Goal: Communication & Community: Answer question/provide support

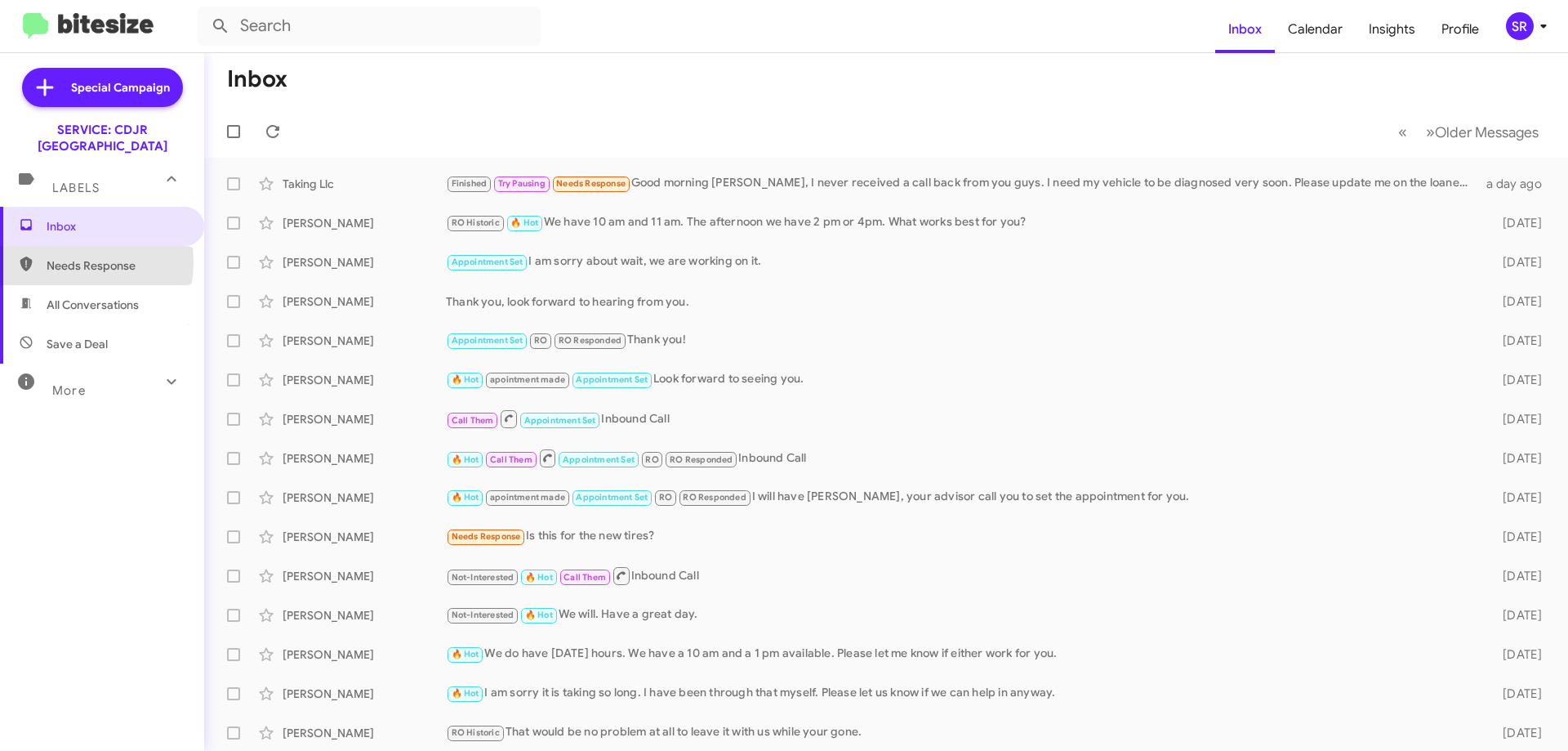
click at [58, 258] on span "Needs Response" at bounding box center [116, 266] width 139 height 16
type input "in:needs-response"
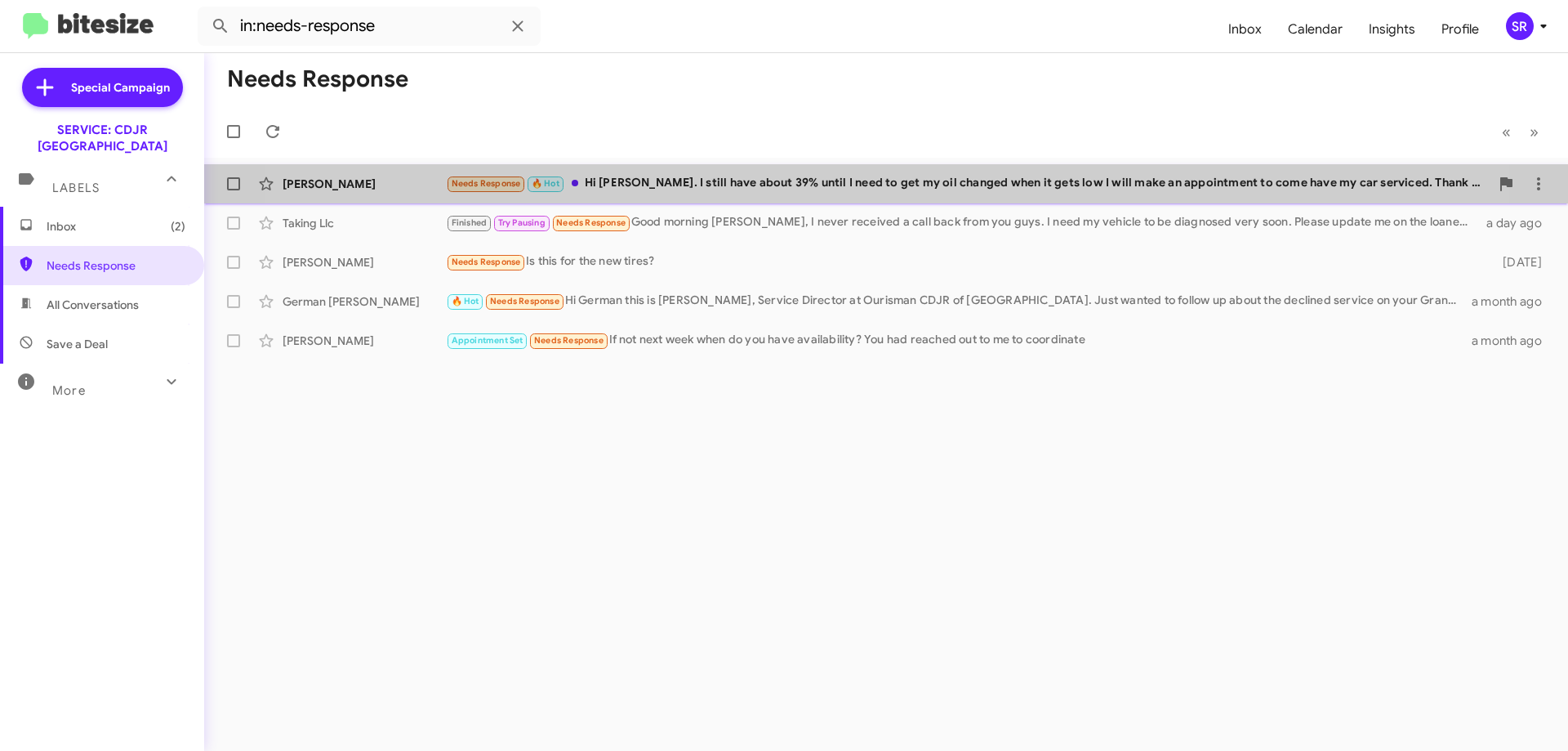
click at [813, 189] on div "Needs Response 🔥 Hot Hi Josh. I still have about 39% until I need to get my oil…" at bounding box center [967, 183] width 1043 height 19
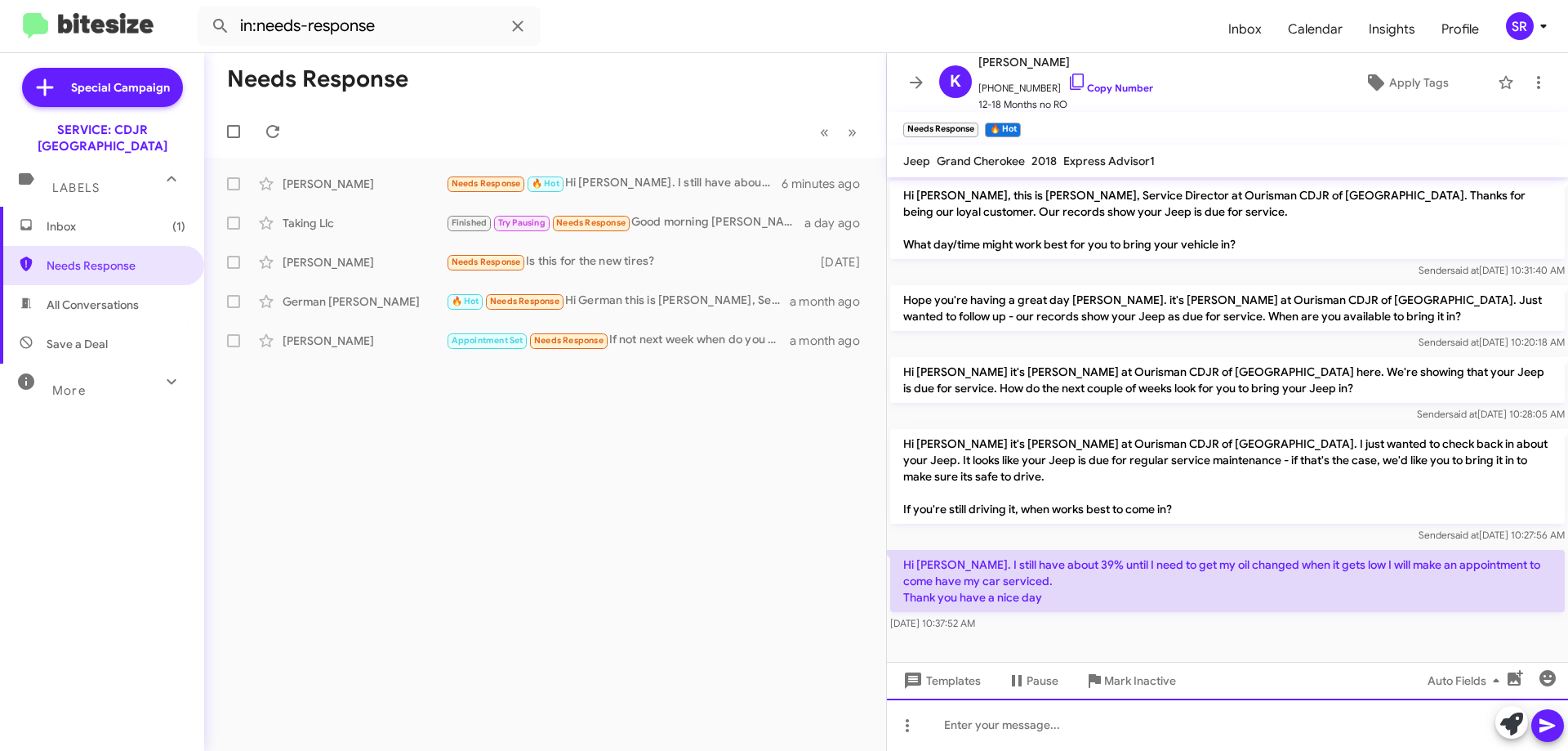
click at [958, 737] on div at bounding box center [1227, 725] width 681 height 52
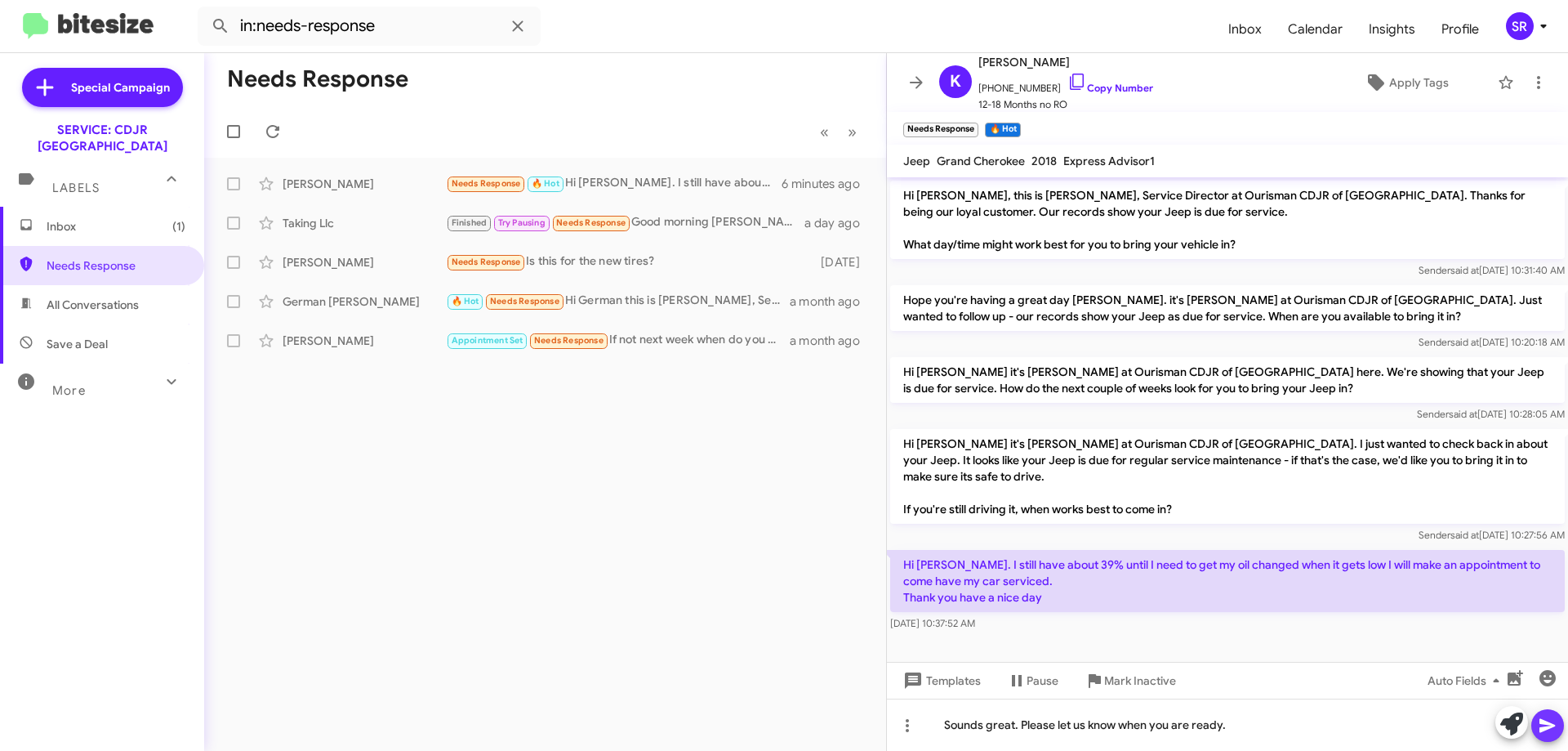
click at [1539, 724] on icon at bounding box center [1547, 726] width 20 height 20
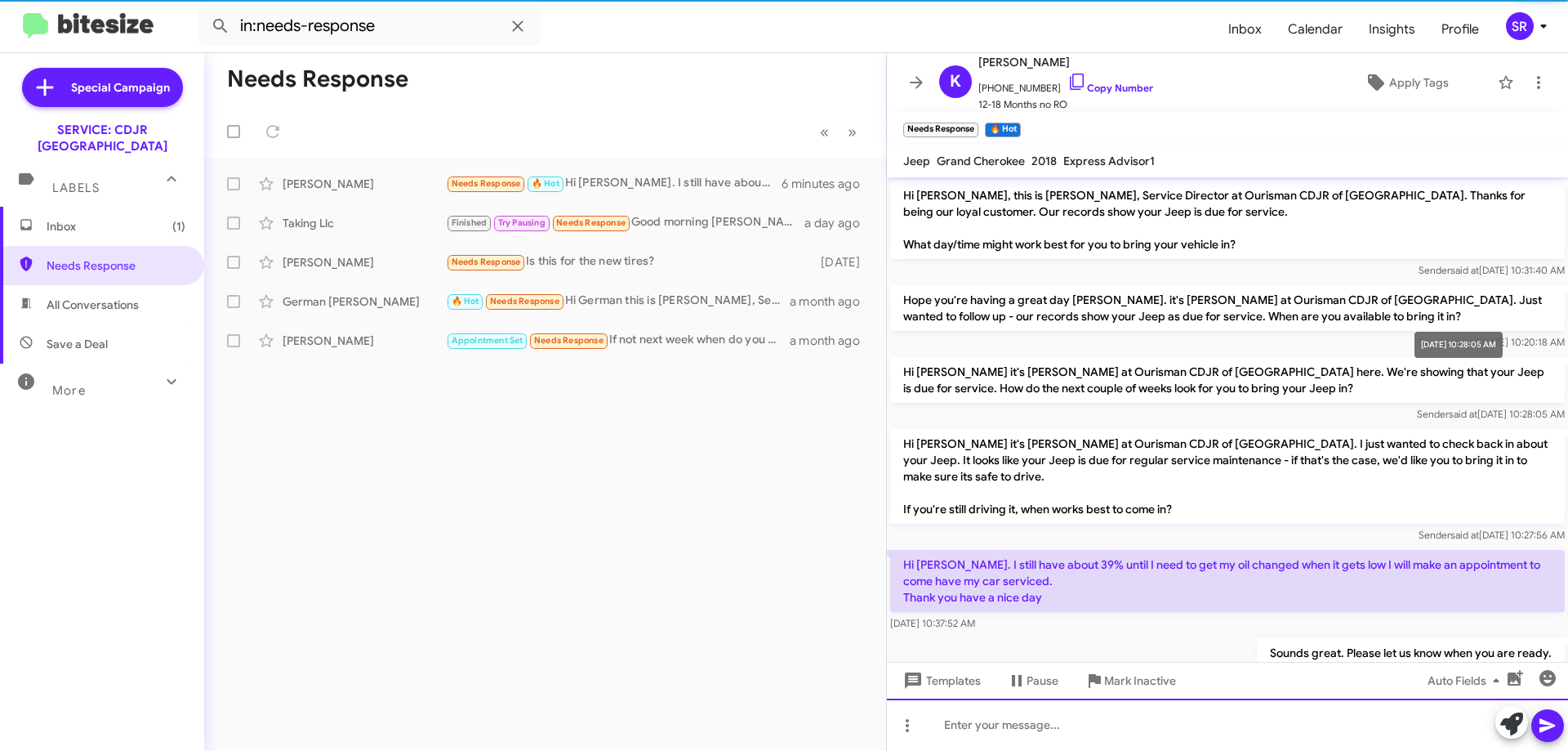
scroll to position [53, 0]
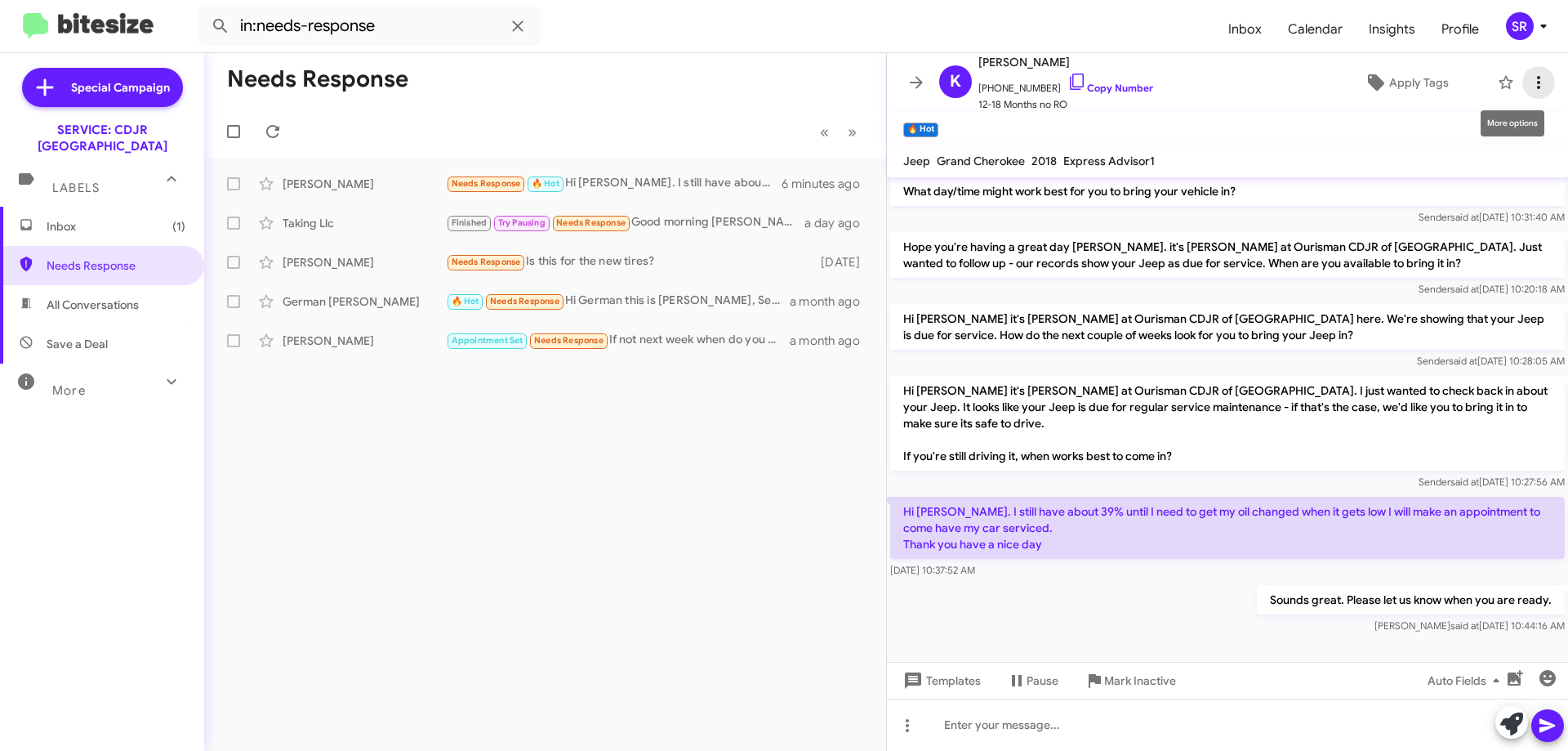
click at [1528, 88] on icon at bounding box center [1538, 83] width 20 height 20
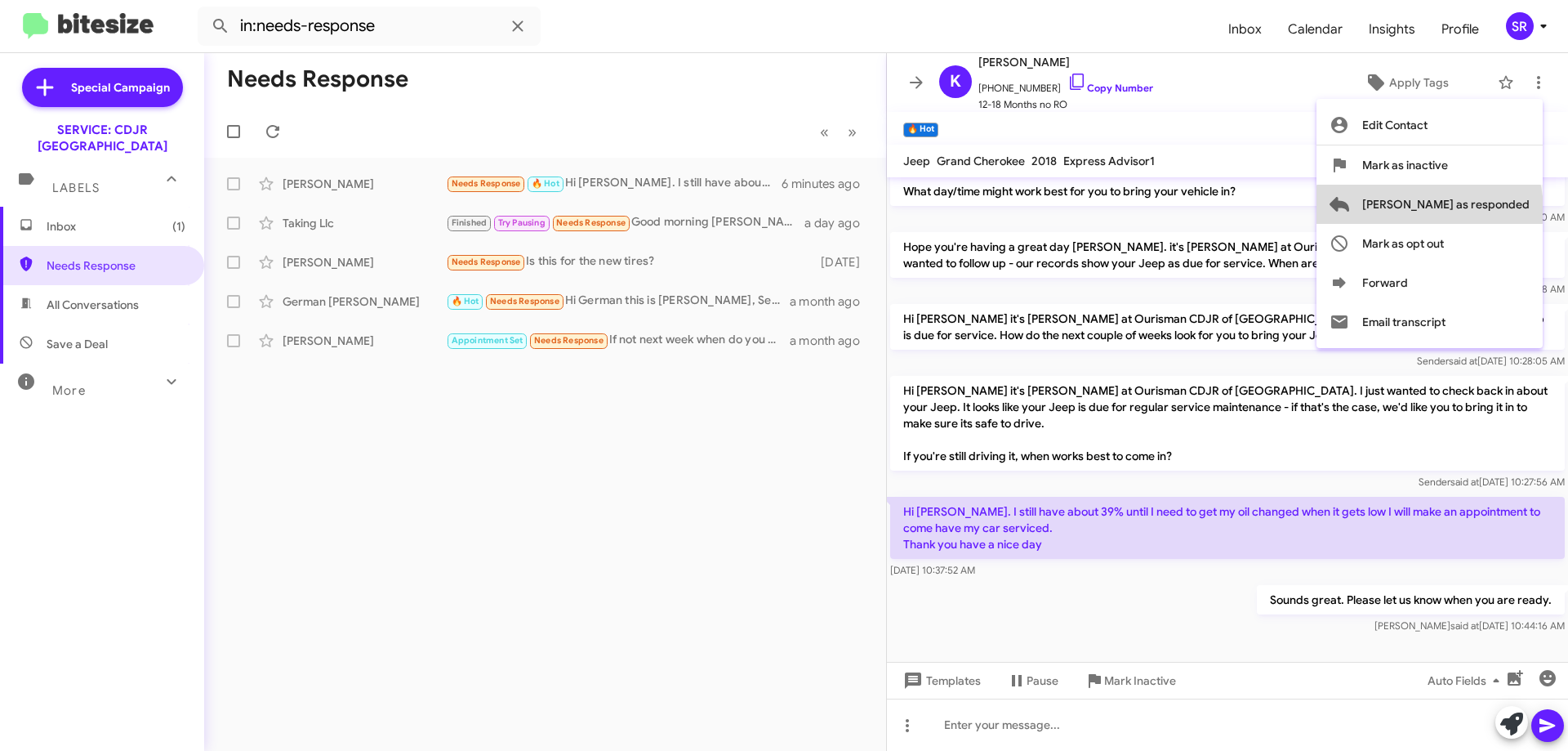
click at [1494, 210] on span "Mark as responded" at bounding box center [1446, 204] width 167 height 40
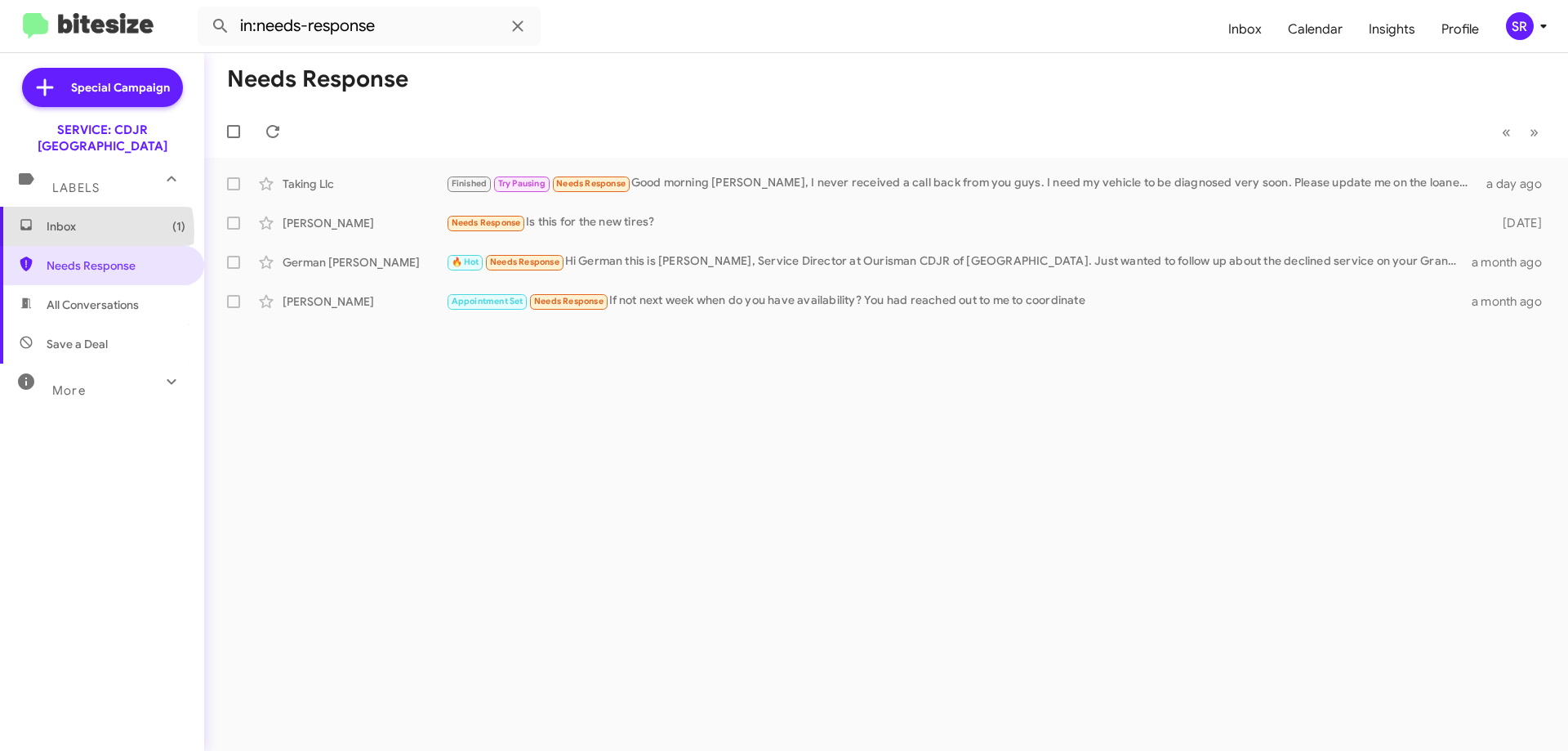
click at [84, 218] on span "Inbox (1)" at bounding box center [116, 226] width 139 height 16
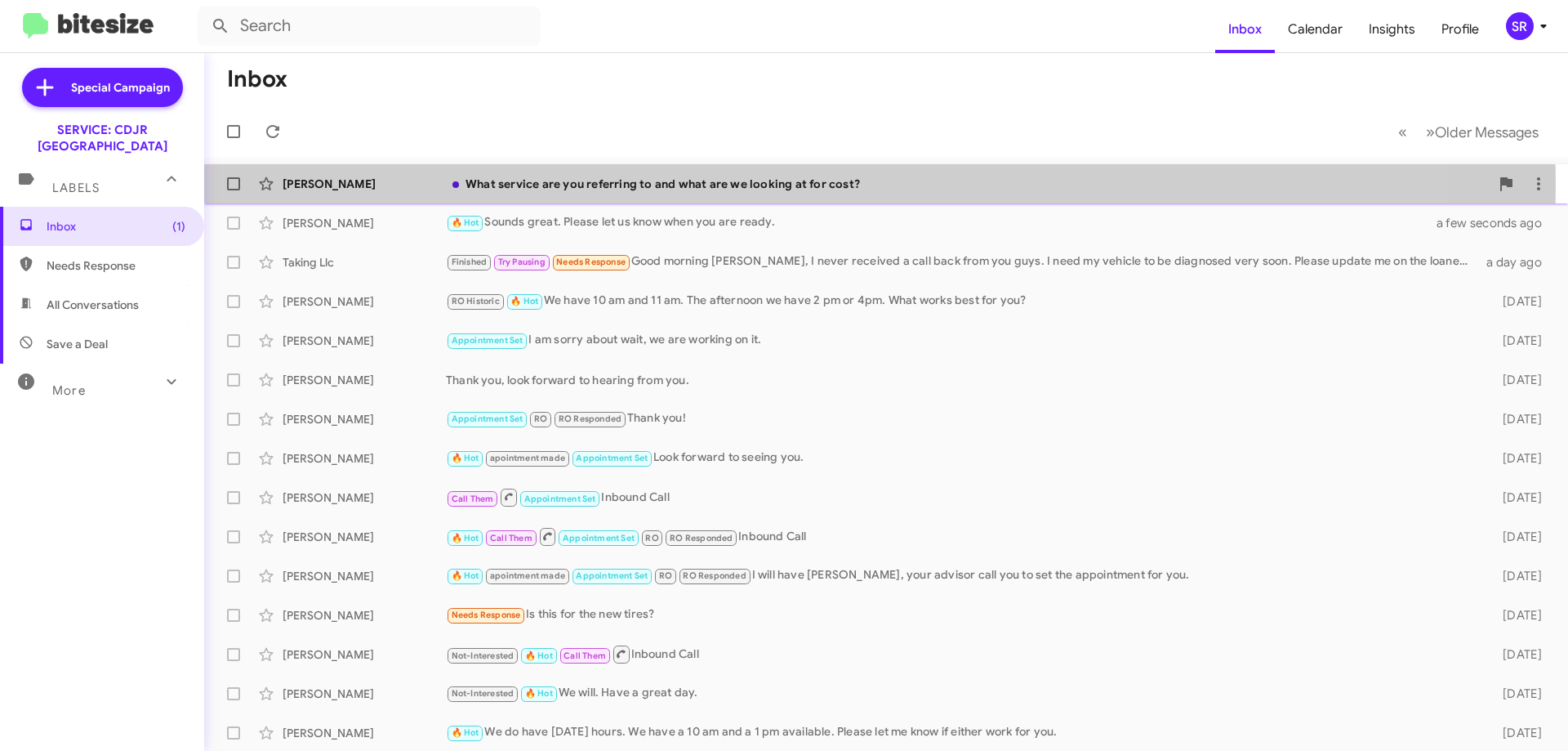
click at [568, 185] on div "What service are you referring to and what are we looking at for cost?" at bounding box center [967, 184] width 1043 height 16
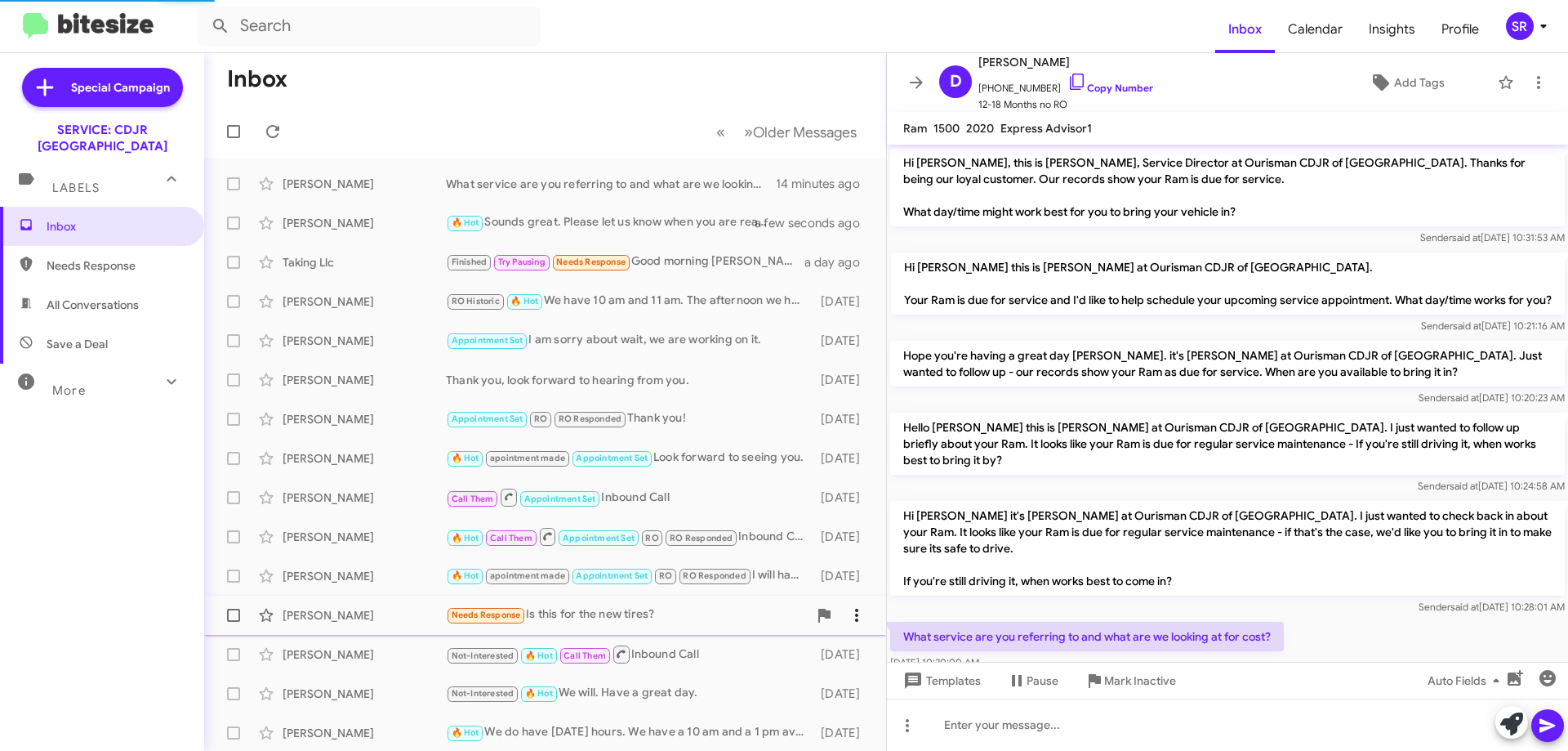
scroll to position [37, 0]
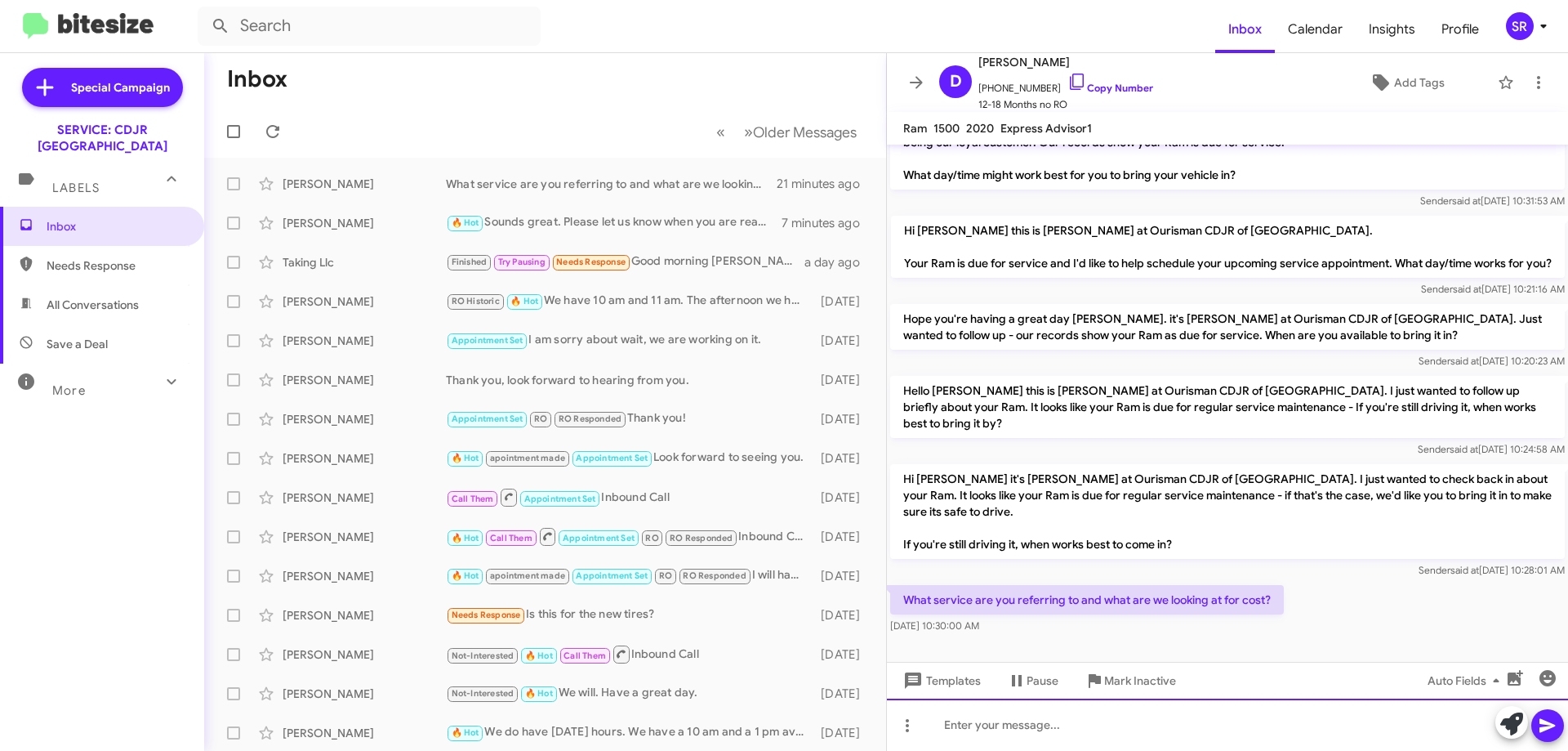
click at [958, 732] on div at bounding box center [1227, 725] width 681 height 52
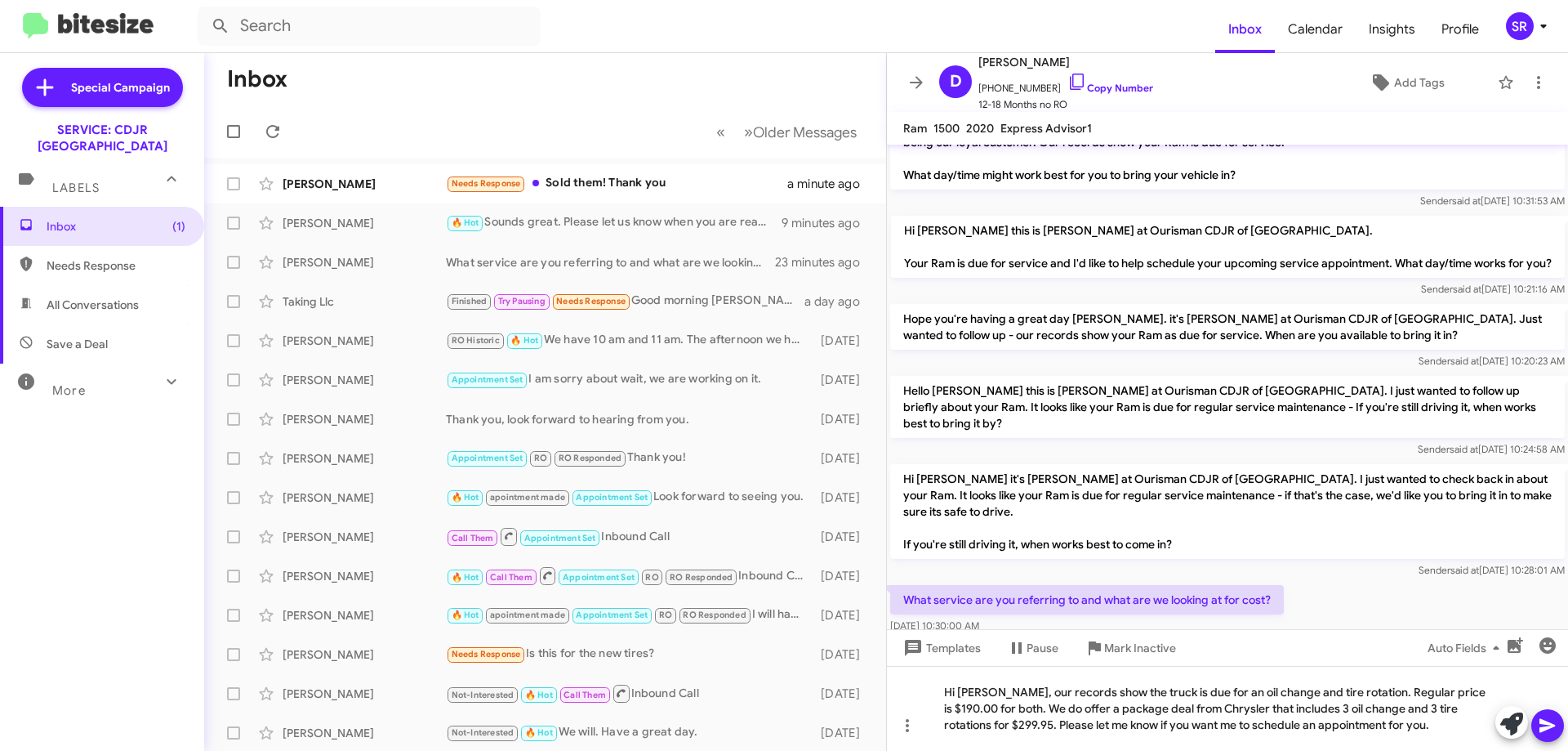
click at [1544, 726] on icon at bounding box center [1547, 726] width 20 height 20
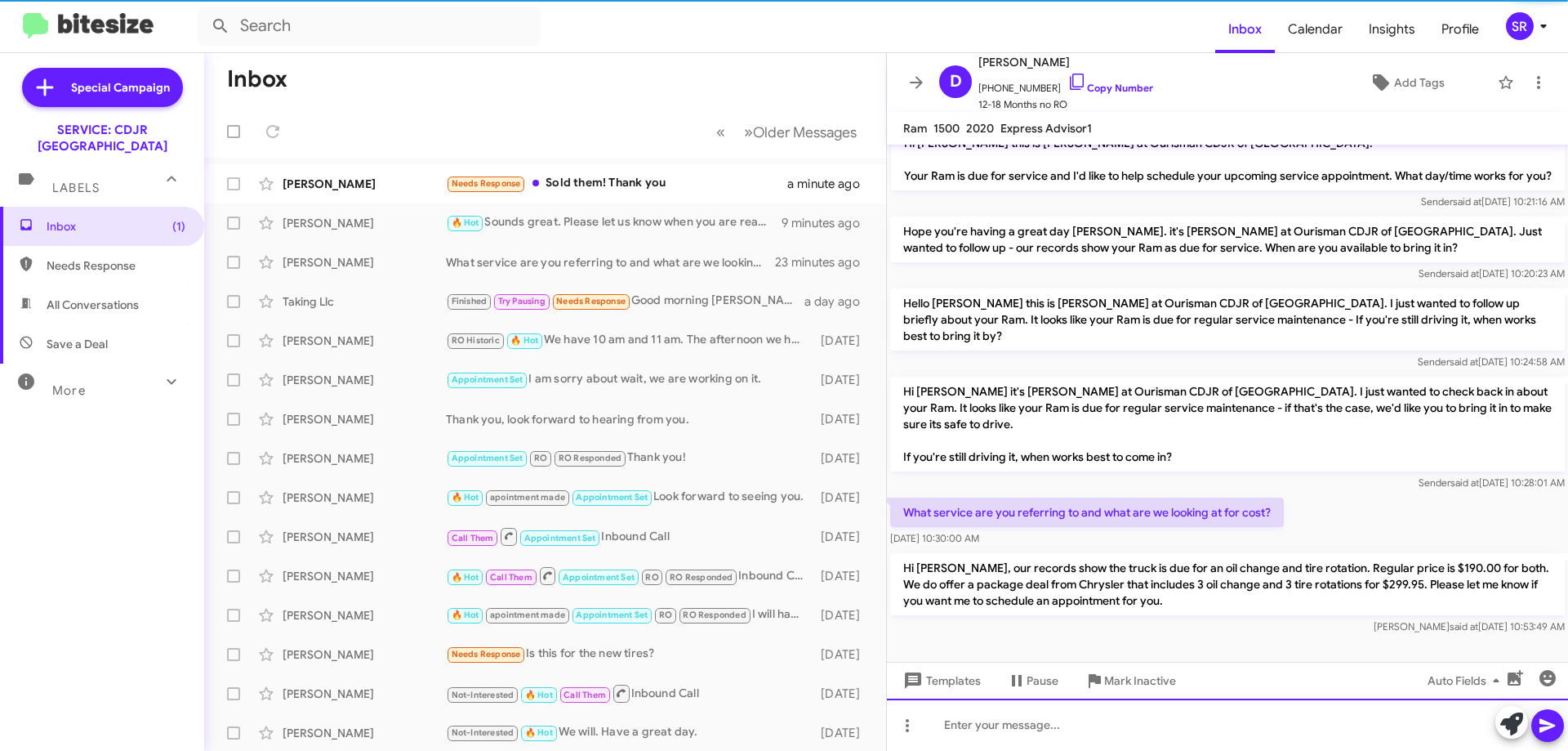
scroll to position [129, 0]
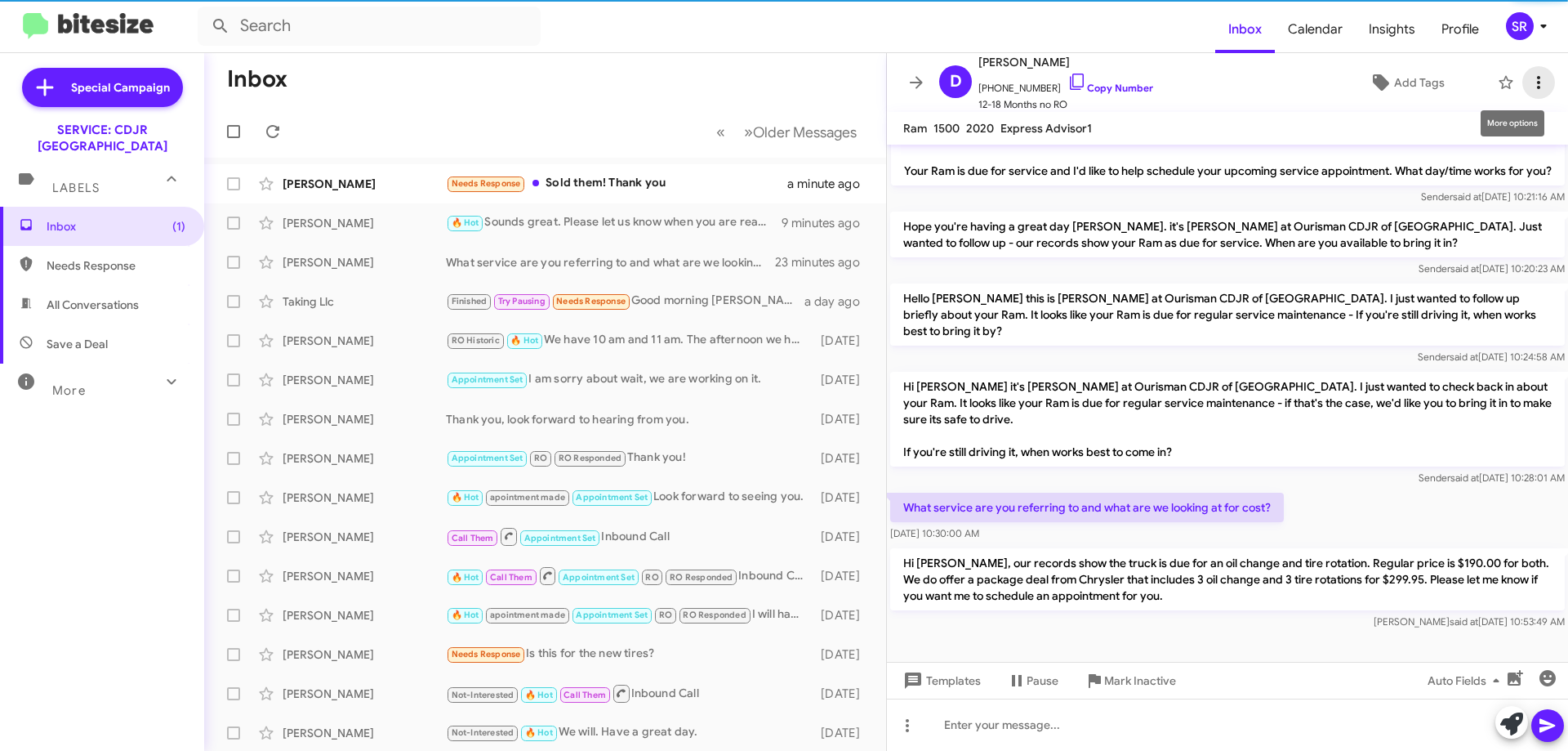
click at [1528, 79] on icon at bounding box center [1538, 83] width 20 height 20
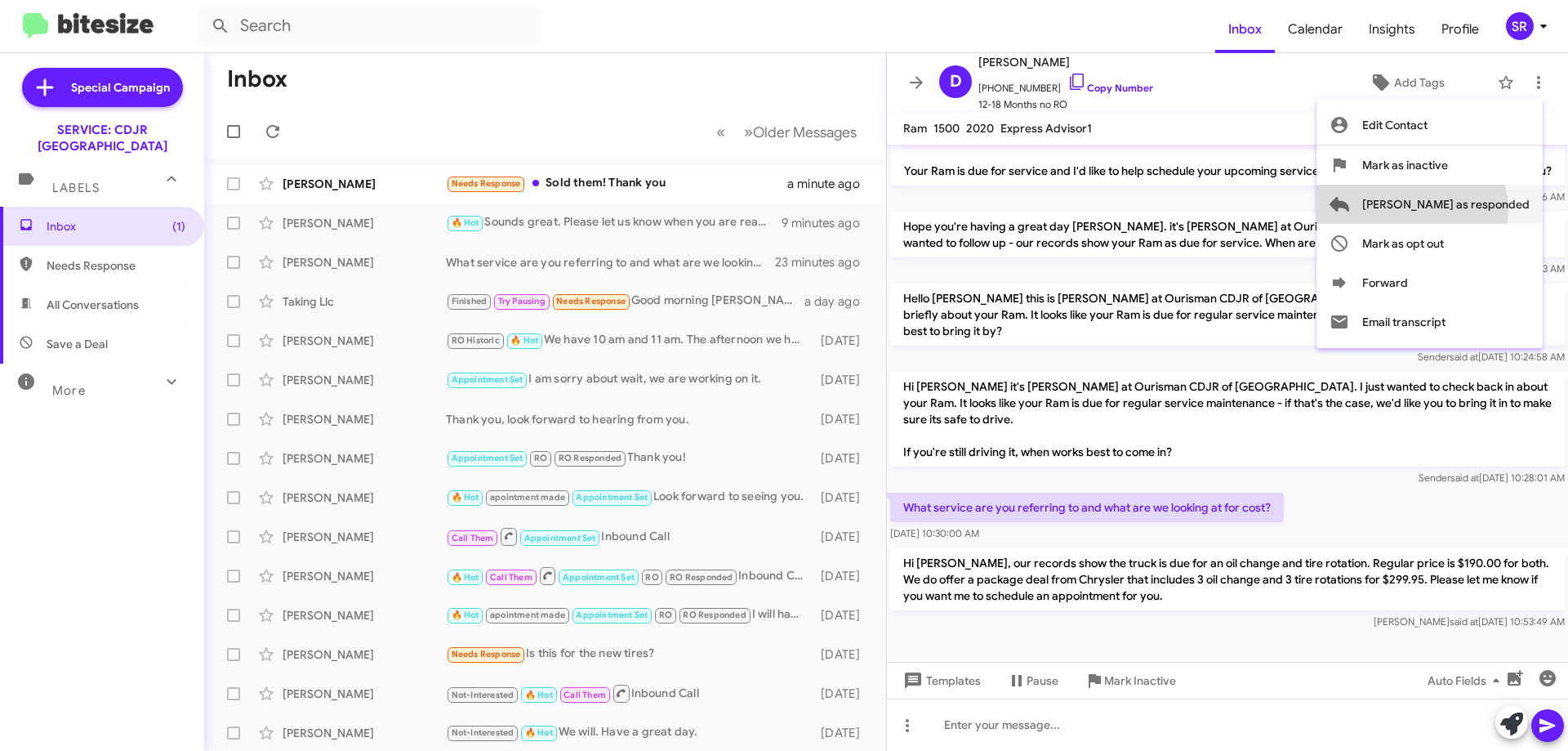
click at [1476, 210] on span "Mark as responded" at bounding box center [1446, 204] width 167 height 40
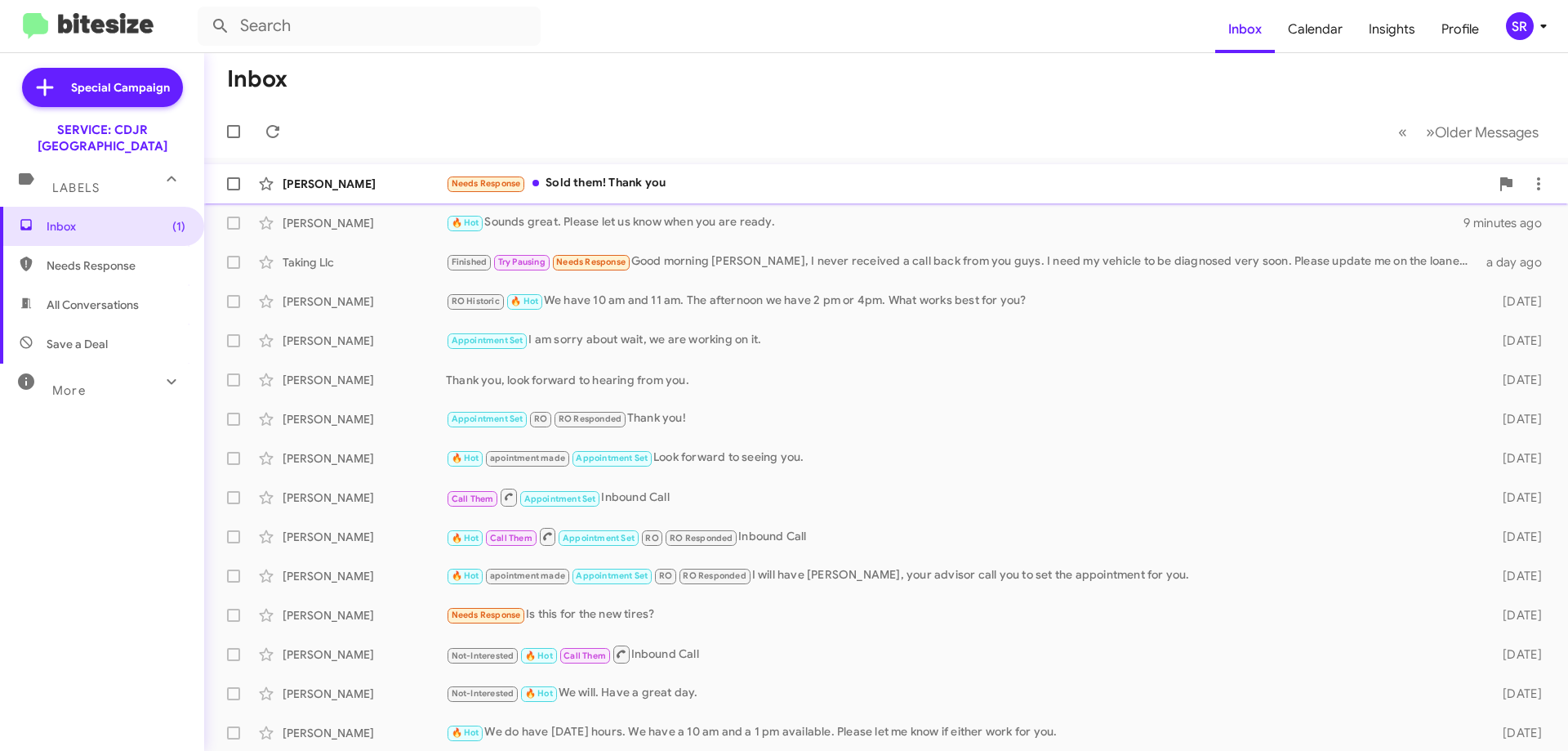
drag, startPoint x: 680, startPoint y: 187, endPoint x: 681, endPoint y: 199, distance: 12.0
click at [681, 187] on div "Needs Response Sold them! Thank you" at bounding box center [967, 183] width 1043 height 19
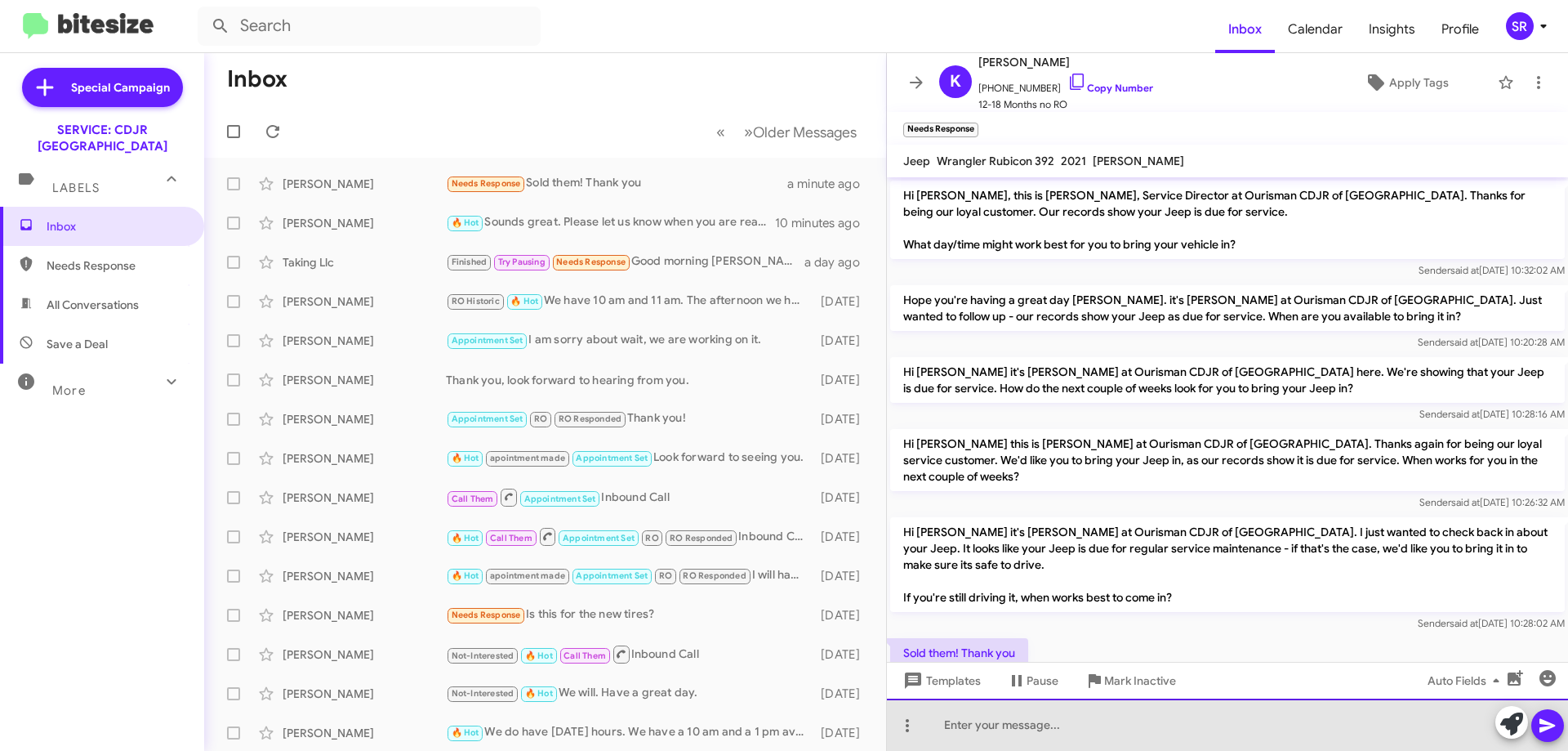
click at [955, 734] on div at bounding box center [1227, 725] width 681 height 52
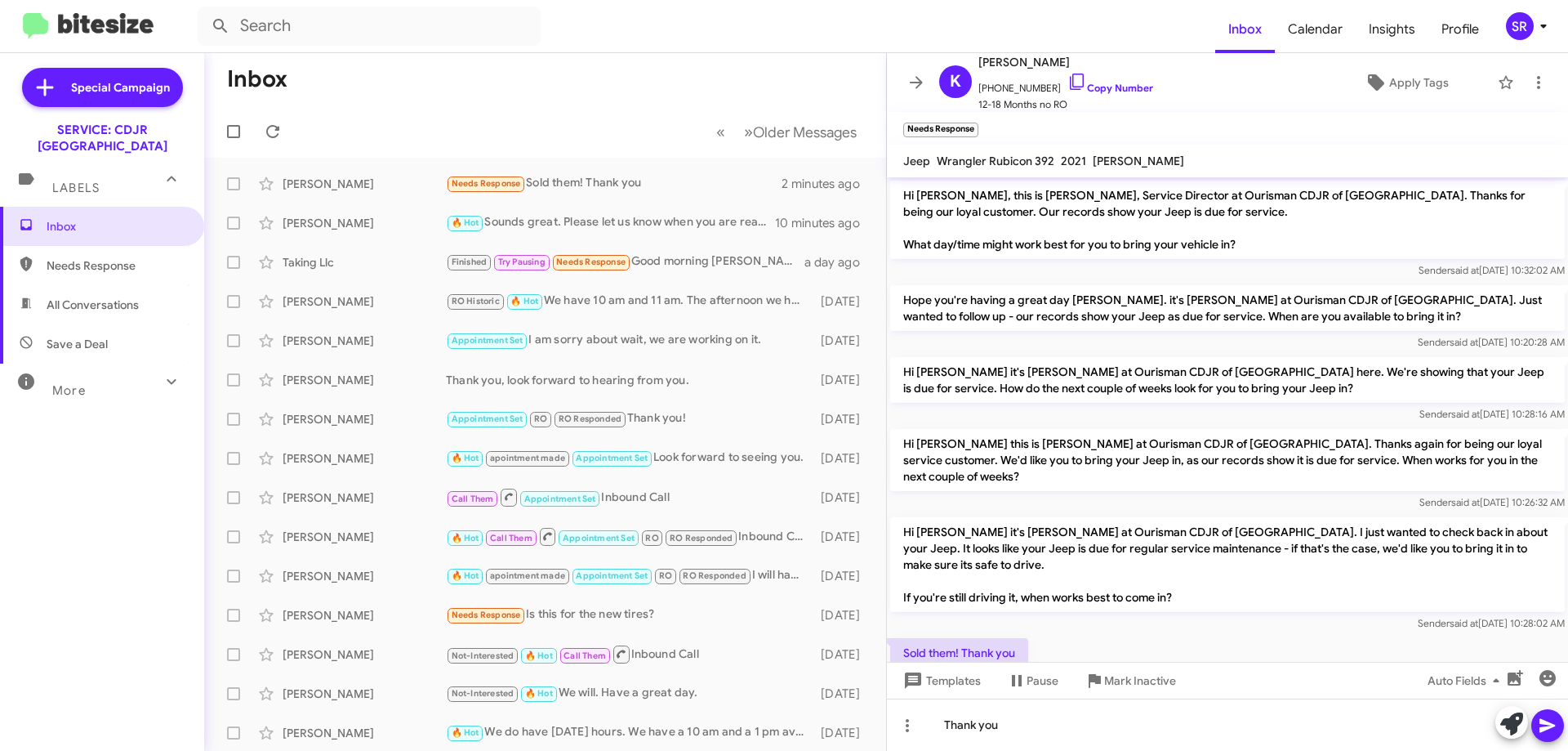
click at [1552, 724] on icon at bounding box center [1546, 725] width 15 height 14
click at [1529, 86] on icon at bounding box center [1538, 83] width 20 height 20
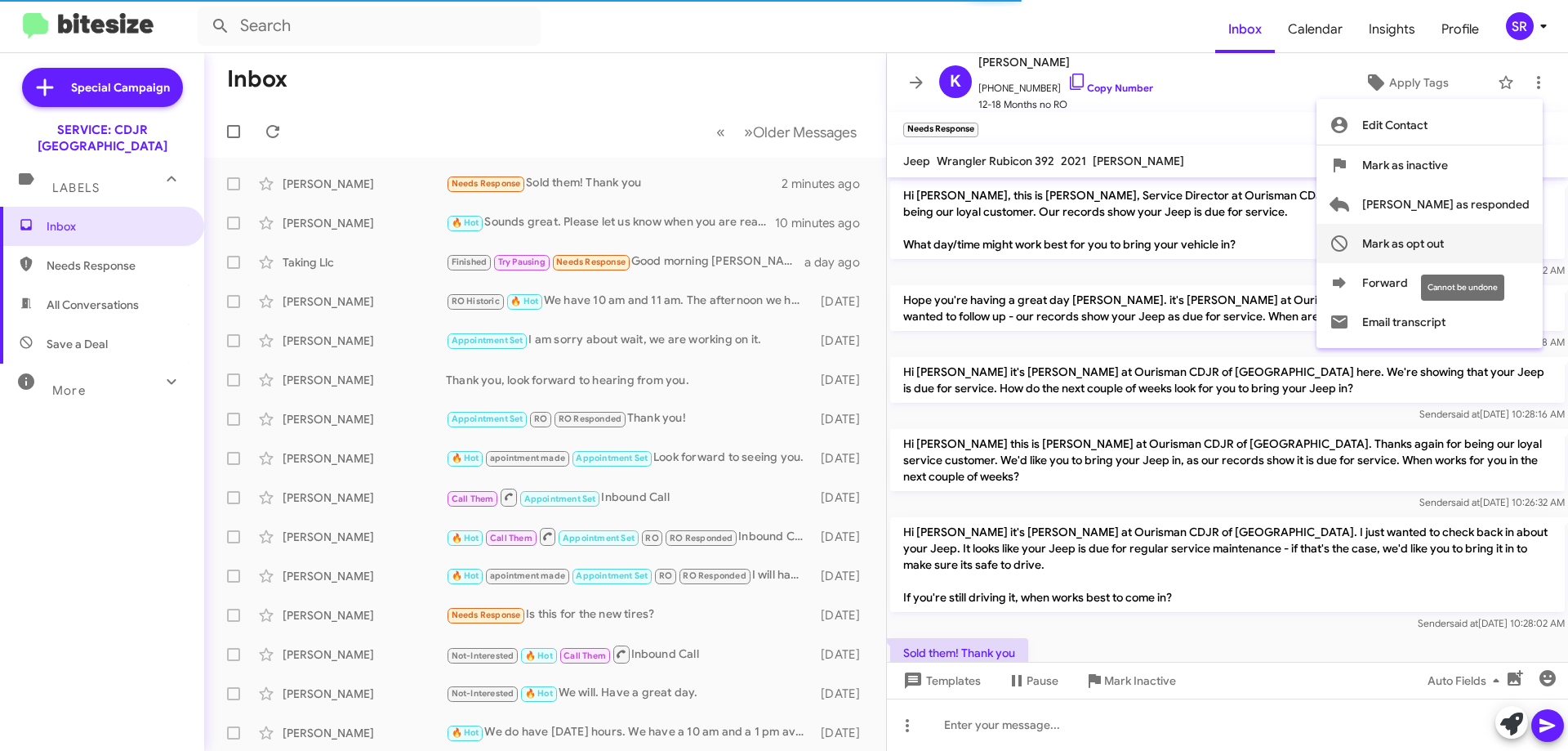
click at [1444, 245] on span "Mark as opt out" at bounding box center [1402, 244] width 82 height 40
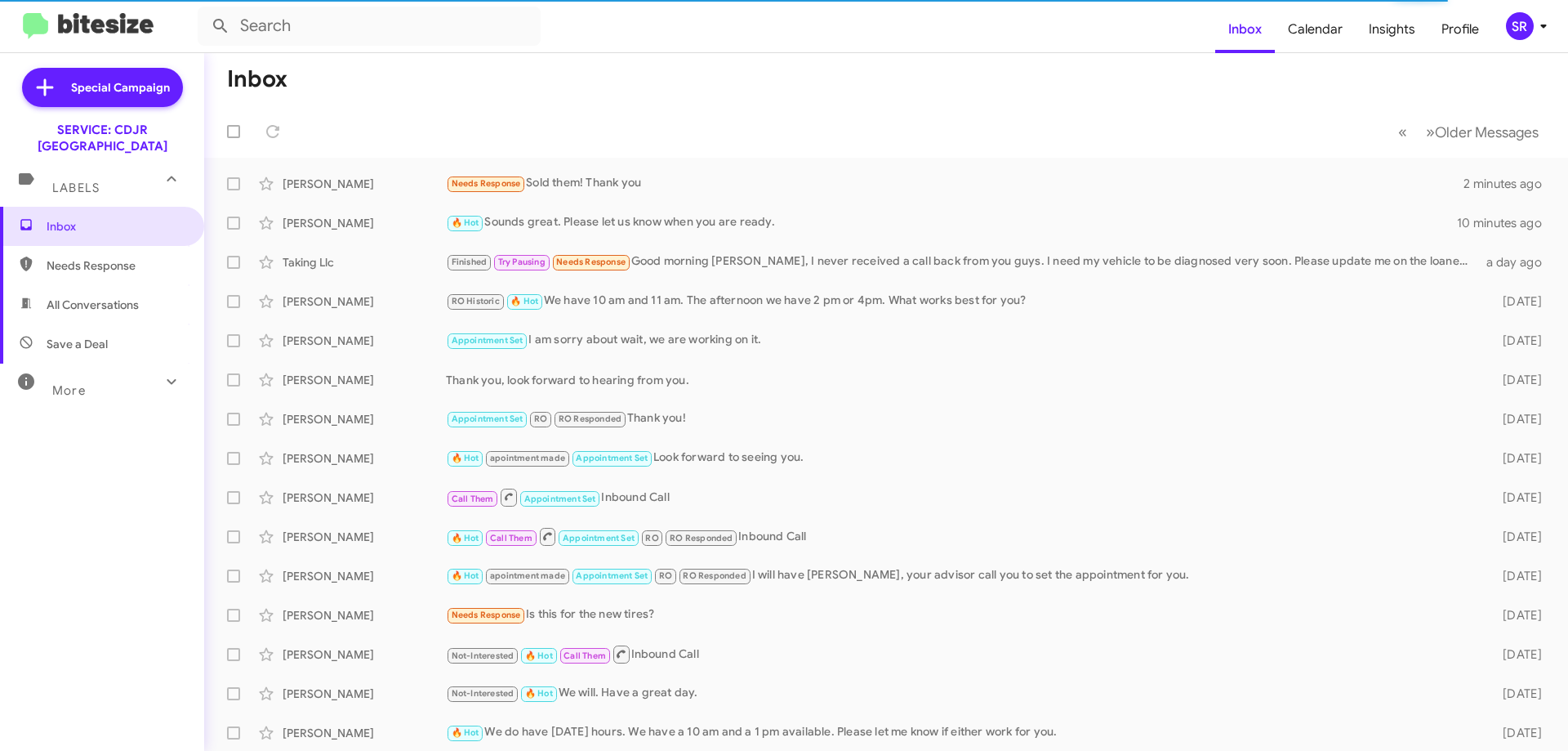
click at [60, 246] on span "Needs Response" at bounding box center [102, 266] width 204 height 40
type input "in:needs-response"
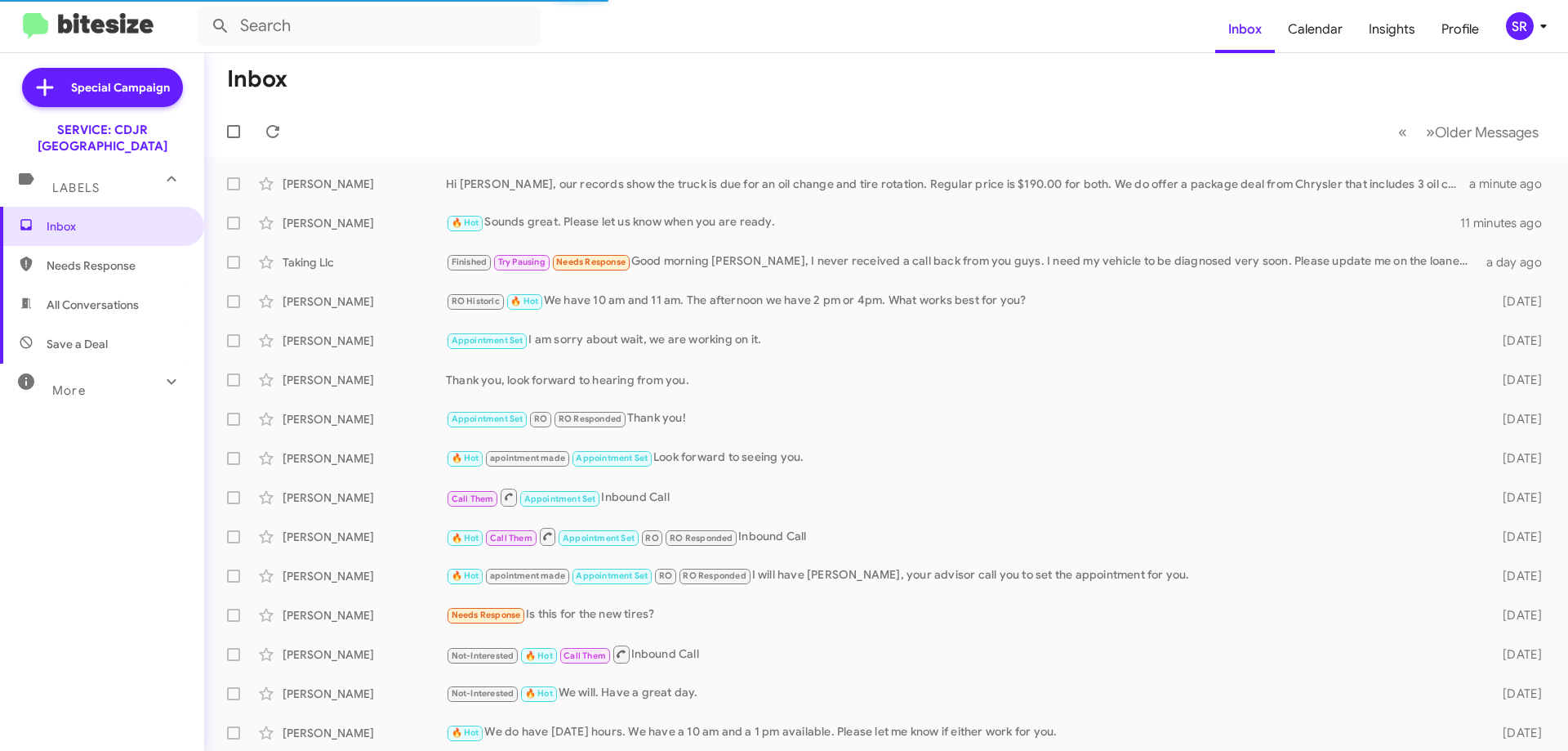
click at [59, 258] on span "Needs Response" at bounding box center [116, 266] width 139 height 16
type input "in:needs-response"
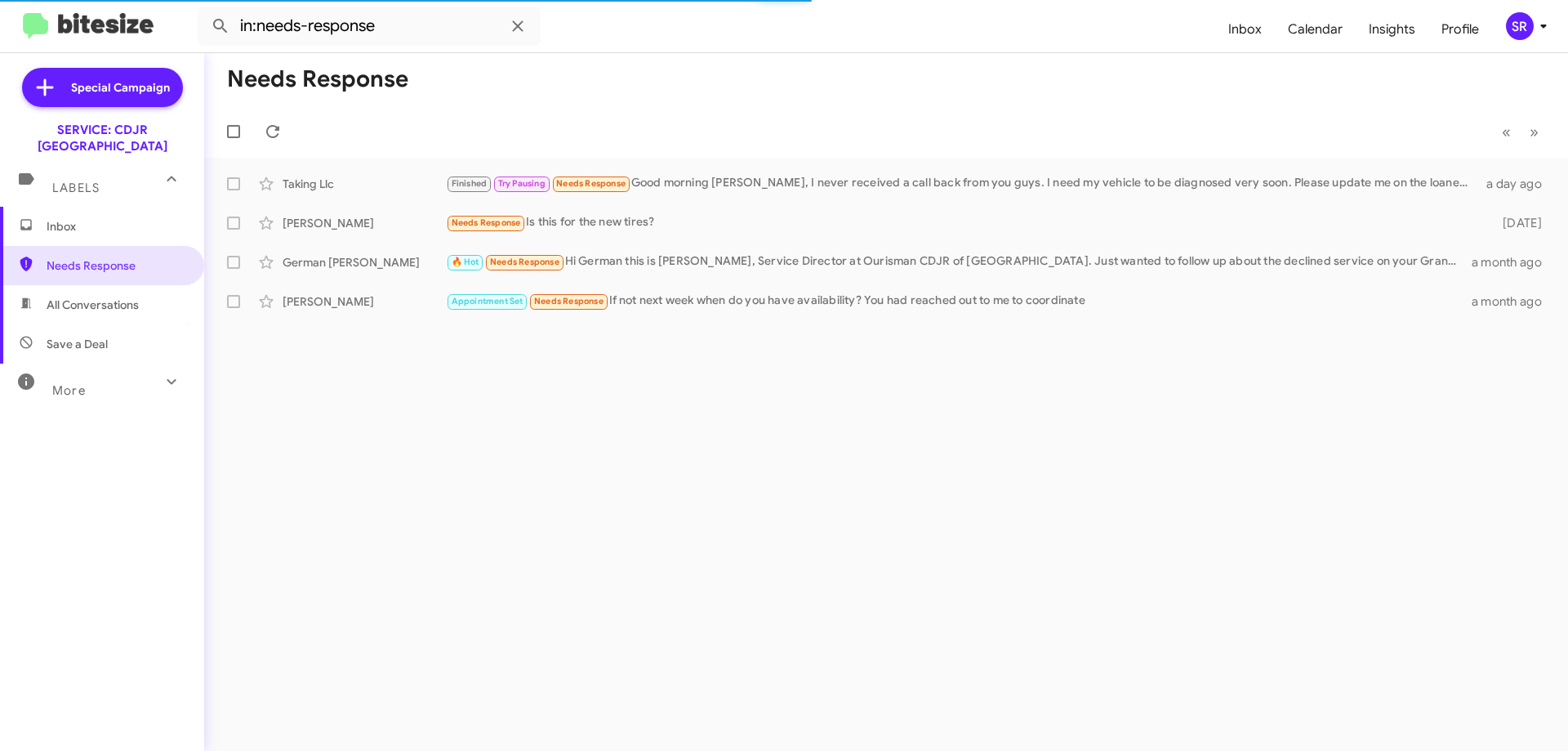
click at [64, 218] on span "Inbox" at bounding box center [116, 226] width 139 height 16
